Goal: Find specific page/section: Find specific page/section

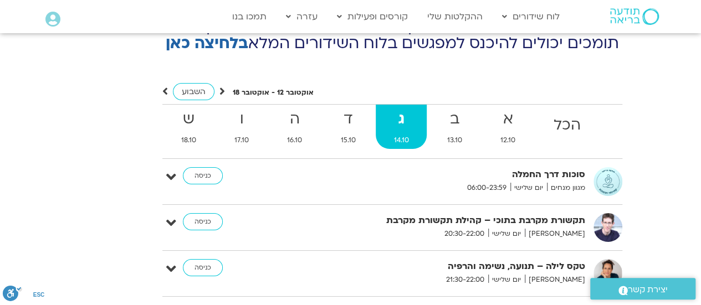
scroll to position [4079, 0]
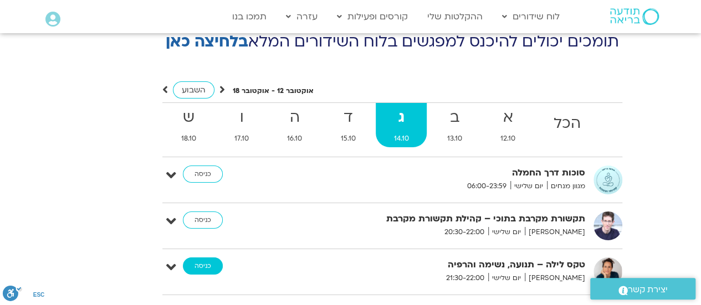
click at [203, 258] on link "כניסה" at bounding box center [203, 267] width 40 height 18
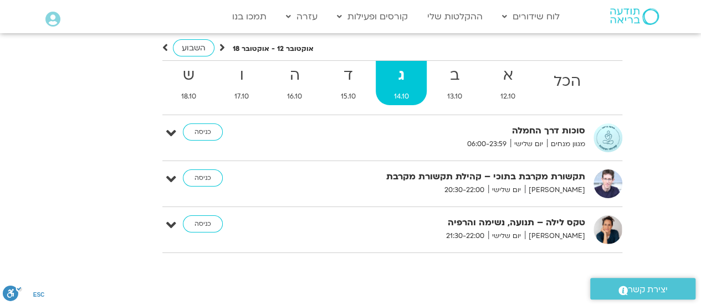
scroll to position [4123, 0]
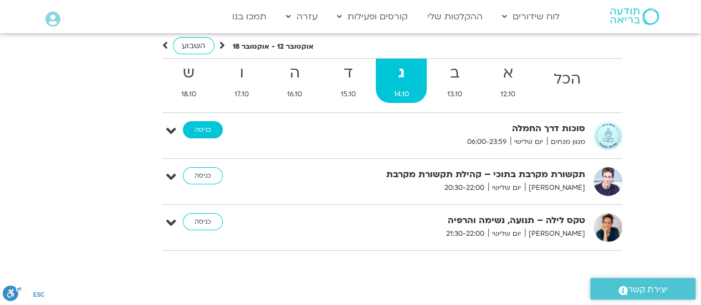
click at [198, 121] on link "כניסה" at bounding box center [203, 130] width 40 height 18
click at [201, 121] on link "כניסה" at bounding box center [203, 130] width 40 height 18
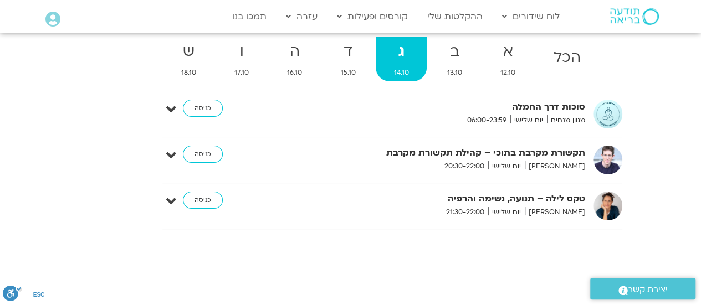
scroll to position [4167, 0]
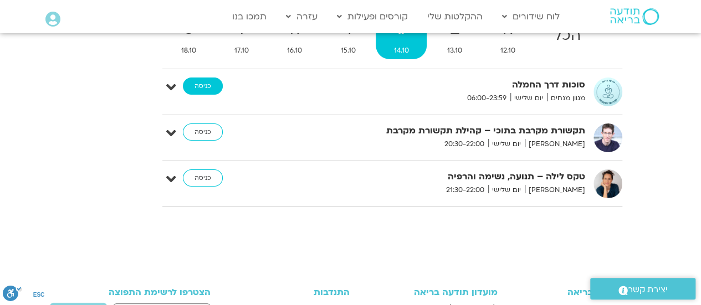
click at [208, 78] on link "כניסה" at bounding box center [203, 87] width 40 height 18
click at [206, 78] on link "כניסה" at bounding box center [203, 87] width 40 height 18
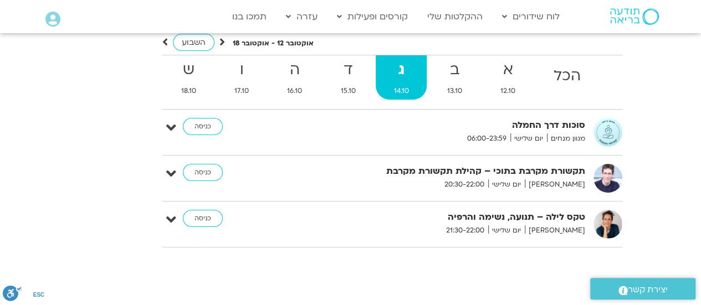
scroll to position [4092, 0]
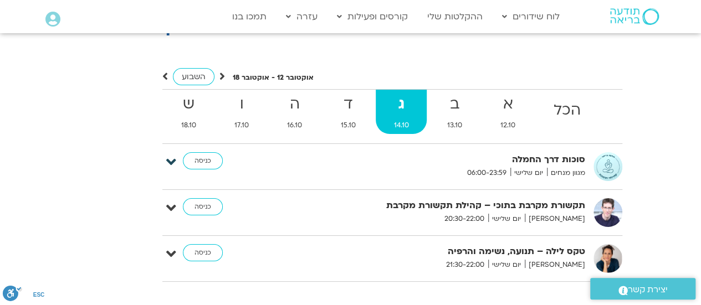
click at [175, 155] on icon at bounding box center [171, 163] width 10 height 16
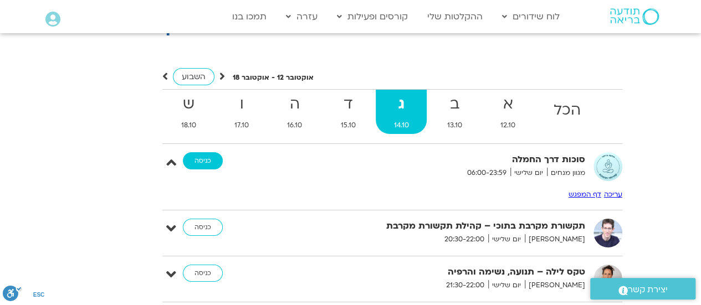
click at [208, 152] on link "כניסה" at bounding box center [203, 161] width 40 height 18
click at [202, 152] on link "כניסה" at bounding box center [203, 161] width 40 height 18
